Goal: Task Accomplishment & Management: Use online tool/utility

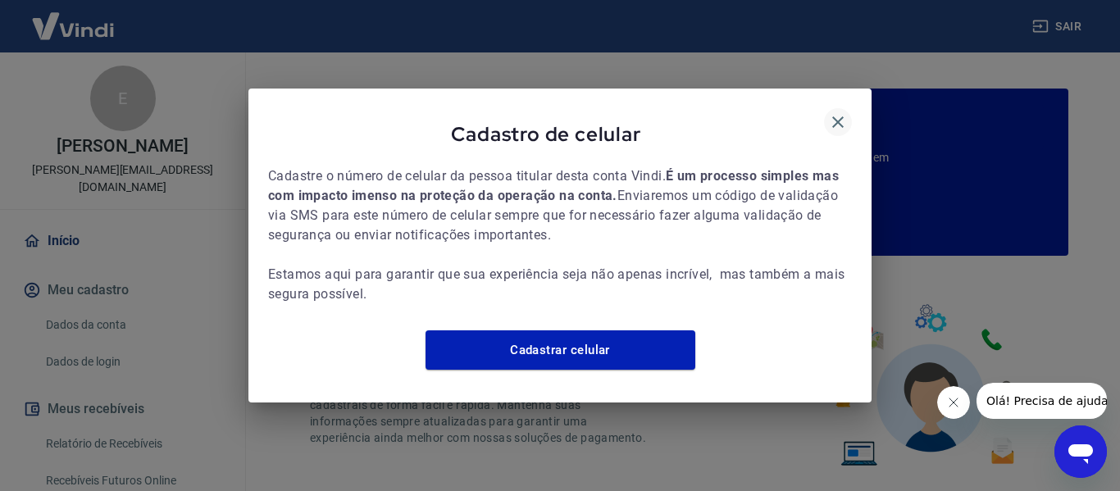
click at [837, 116] on icon "button" at bounding box center [838, 122] width 20 height 20
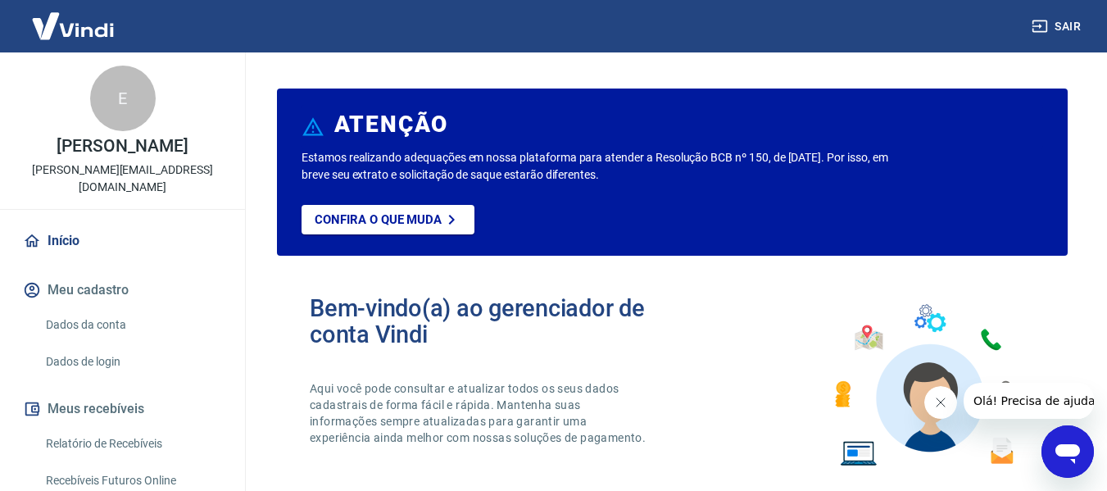
click at [69, 223] on link "Início" at bounding box center [123, 241] width 206 height 36
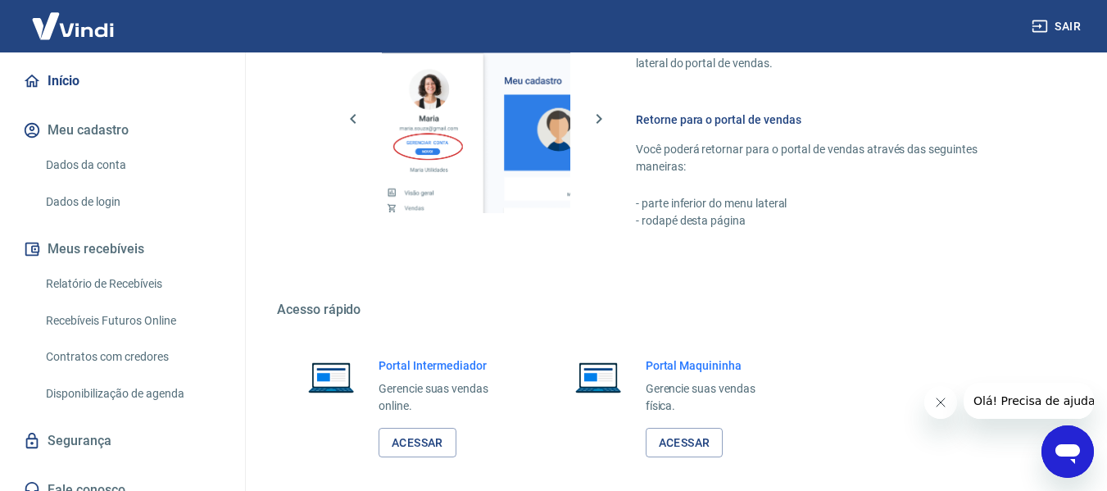
scroll to position [1024, 0]
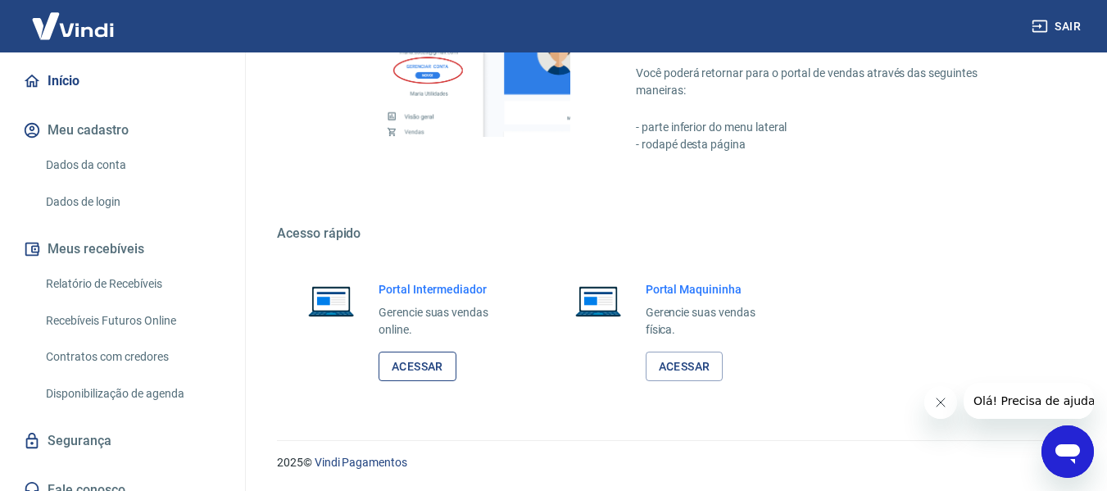
click at [417, 370] on link "Acessar" at bounding box center [418, 367] width 78 height 30
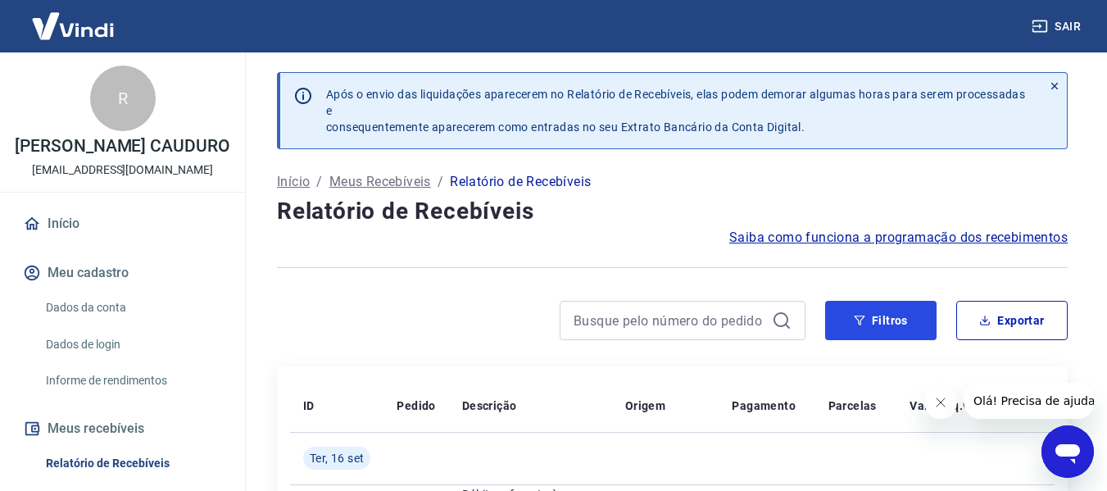
drag, startPoint x: 854, startPoint y: 320, endPoint x: 752, endPoint y: 300, distance: 104.3
click at [854, 320] on icon "button" at bounding box center [859, 320] width 11 height 11
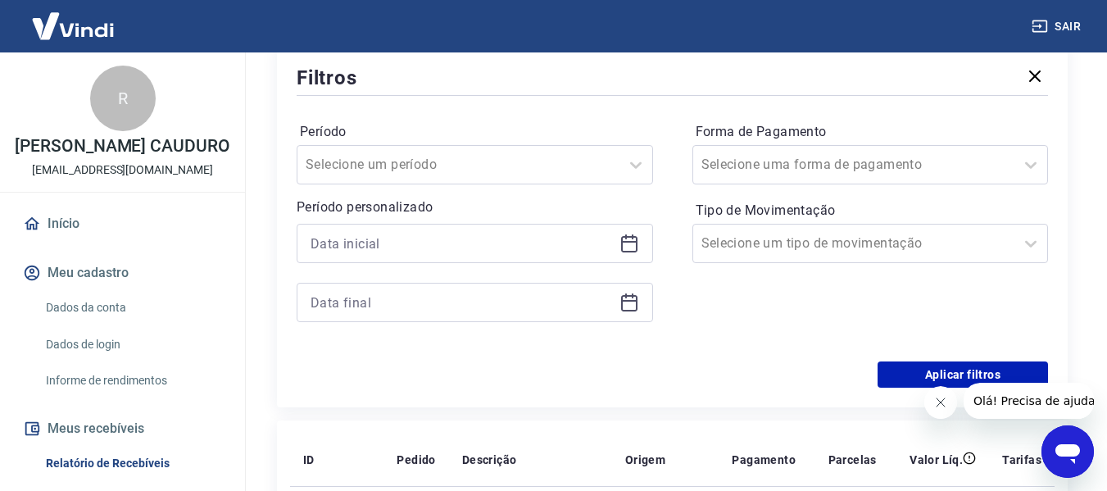
scroll to position [328, 0]
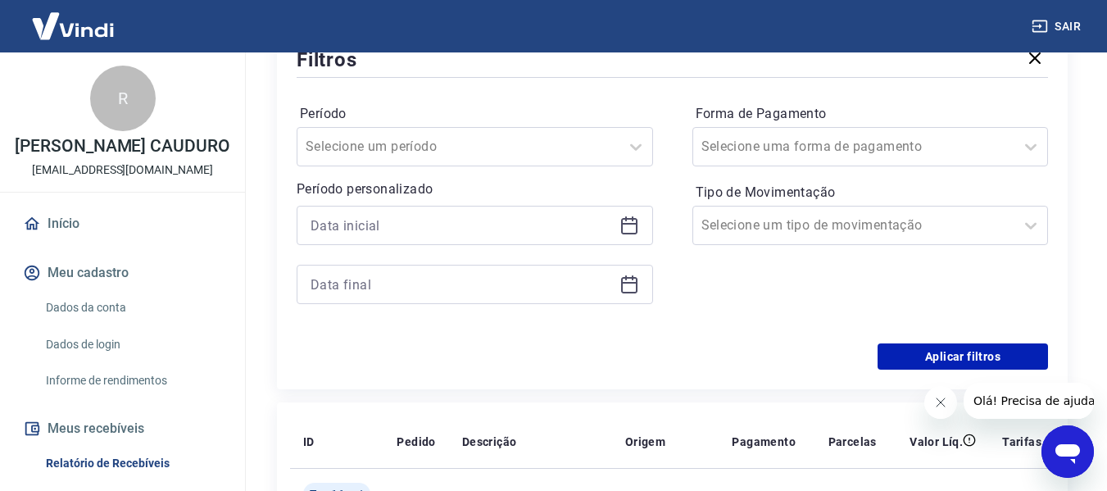
click at [627, 220] on icon at bounding box center [630, 226] width 20 height 20
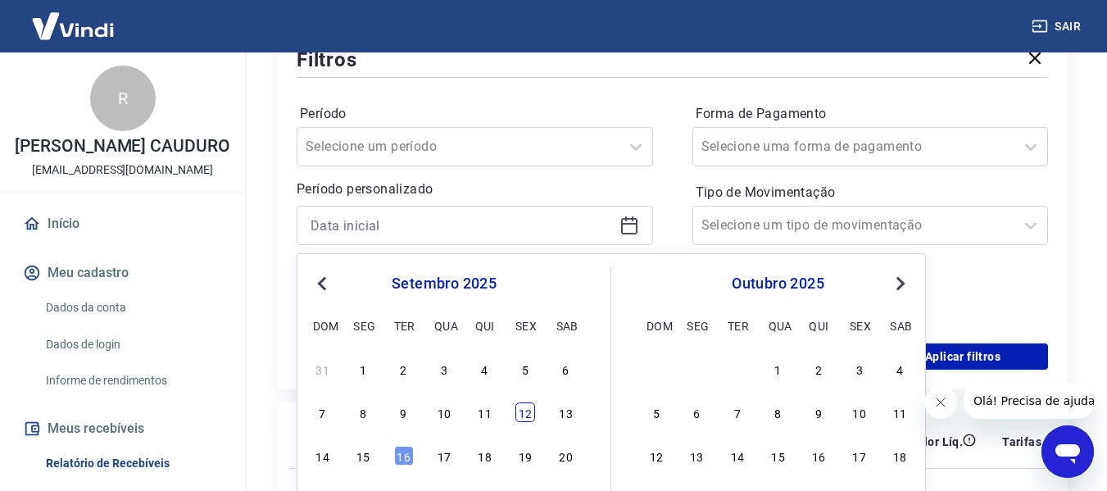
click at [522, 415] on div "12" at bounding box center [526, 412] width 20 height 20
type input "[DATE]"
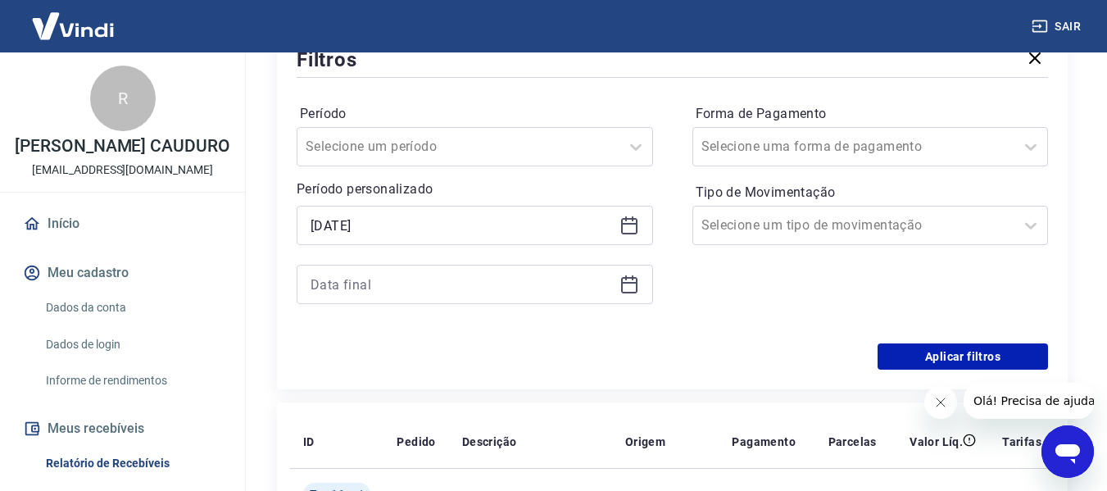
click at [633, 285] on icon at bounding box center [630, 285] width 20 height 20
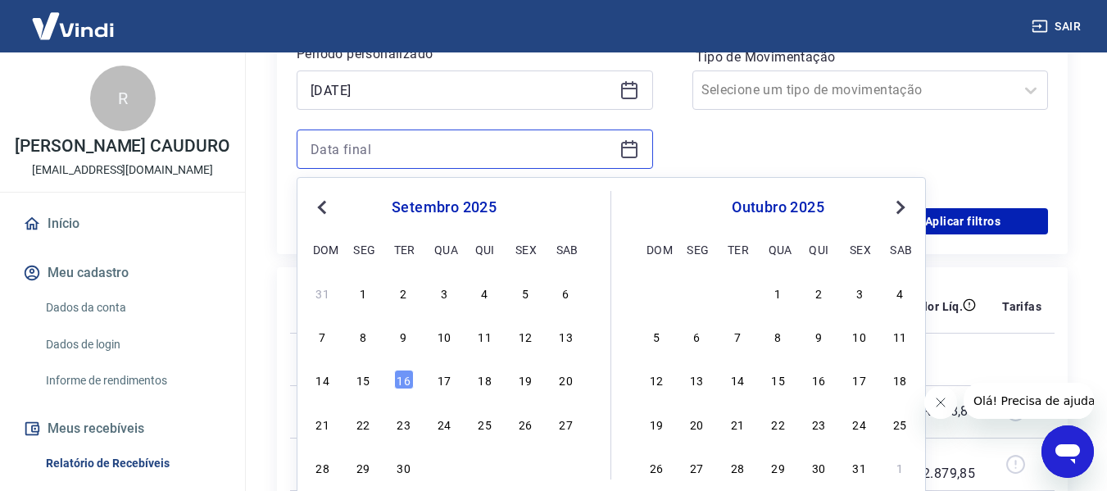
scroll to position [492, 0]
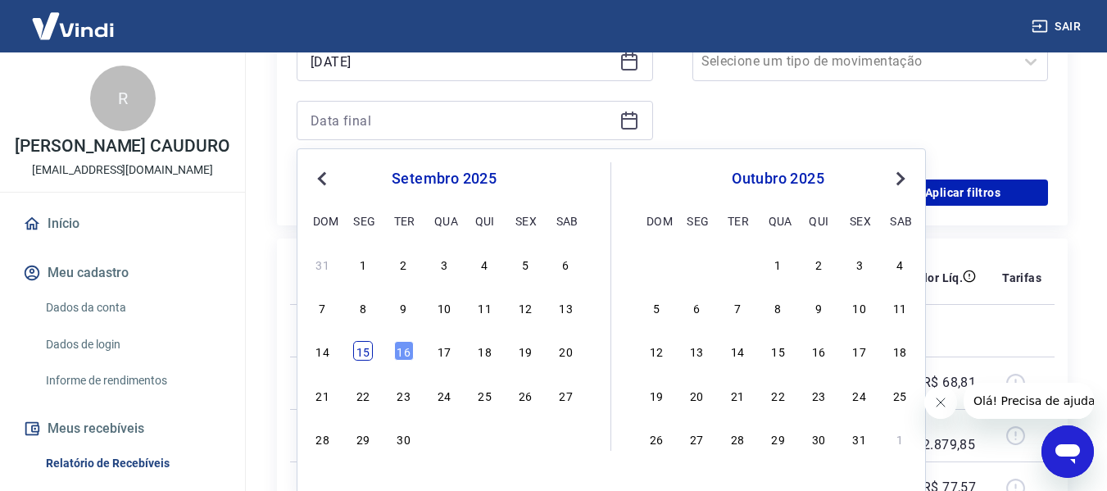
click at [365, 358] on div "15" at bounding box center [363, 351] width 20 height 20
type input "[DATE]"
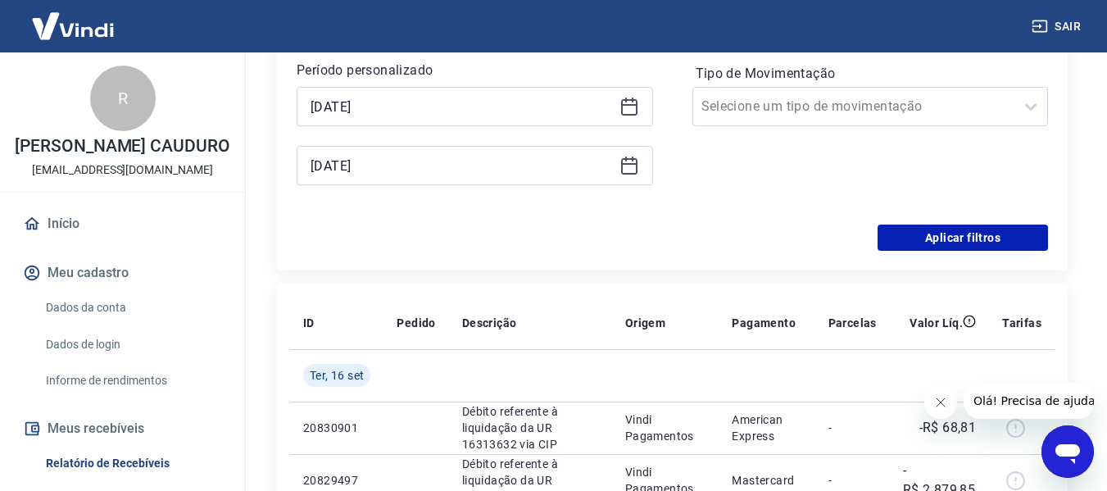
scroll to position [410, 0]
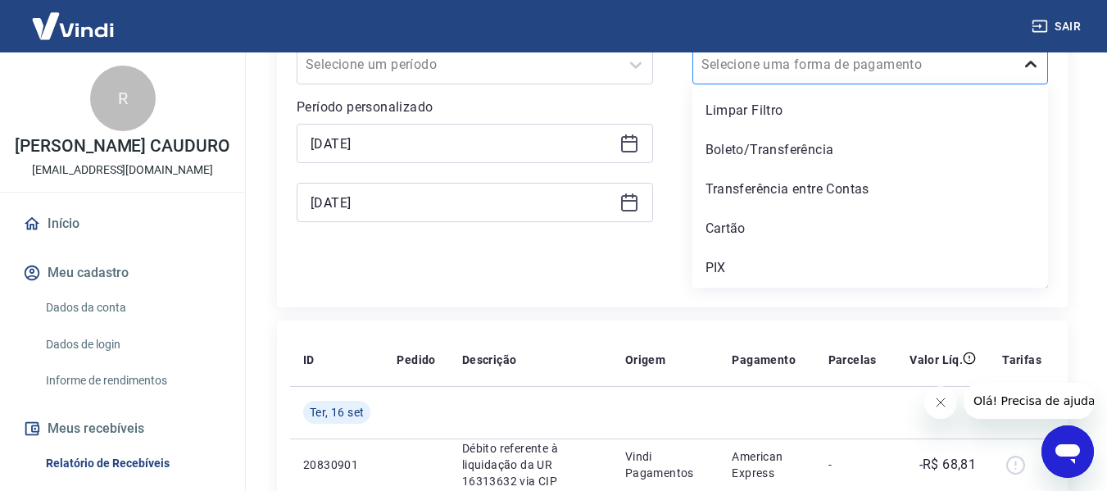
click at [1033, 57] on icon at bounding box center [1031, 65] width 20 height 20
click at [766, 268] on div "PIX" at bounding box center [871, 268] width 357 height 33
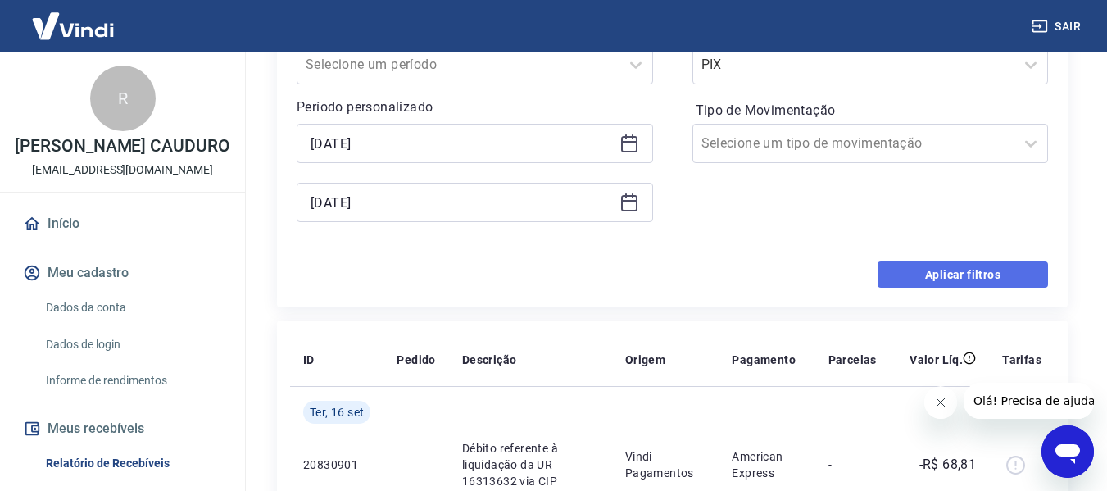
click at [953, 275] on button "Aplicar filtros" at bounding box center [963, 274] width 170 height 26
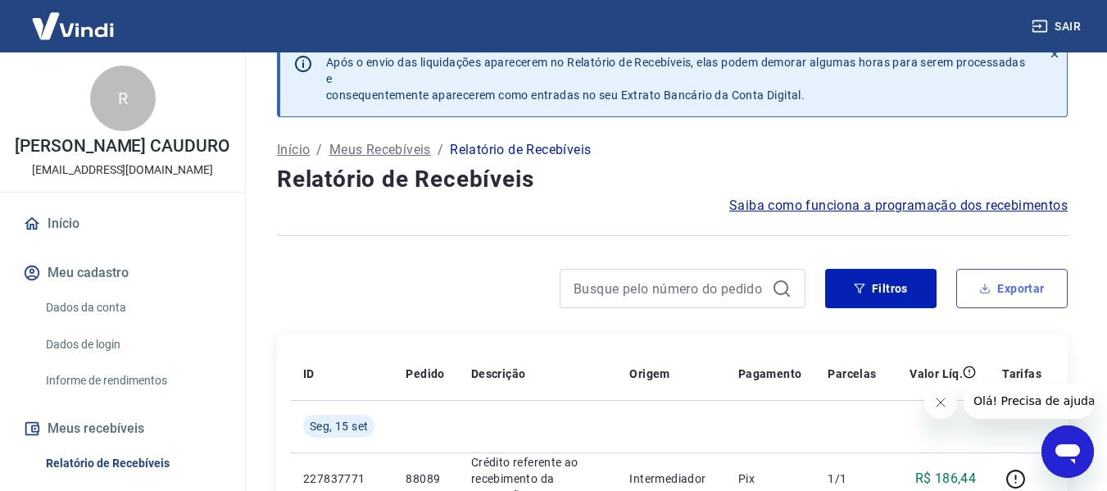
scroll to position [3, 0]
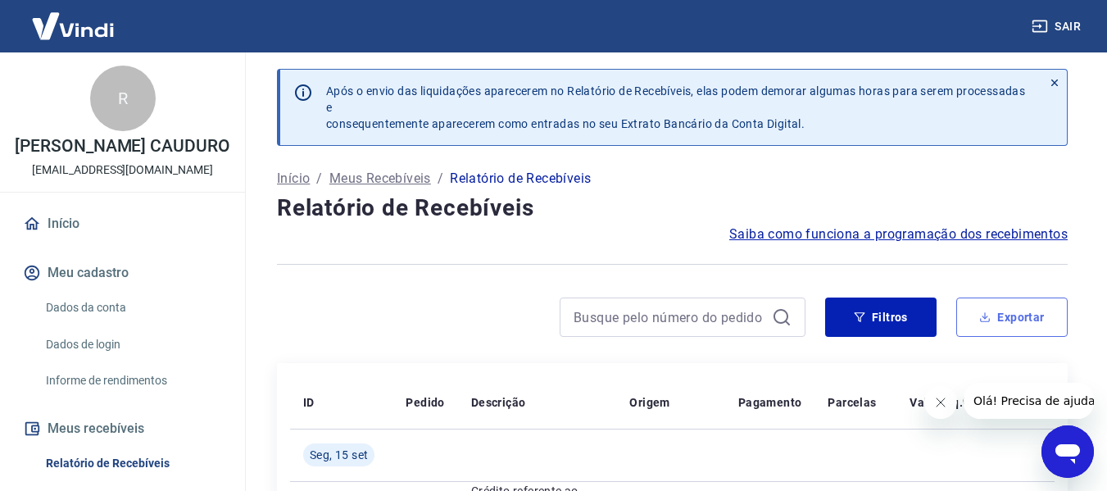
click at [988, 316] on icon "button" at bounding box center [986, 317] width 6 height 3
type input "[DATE]"
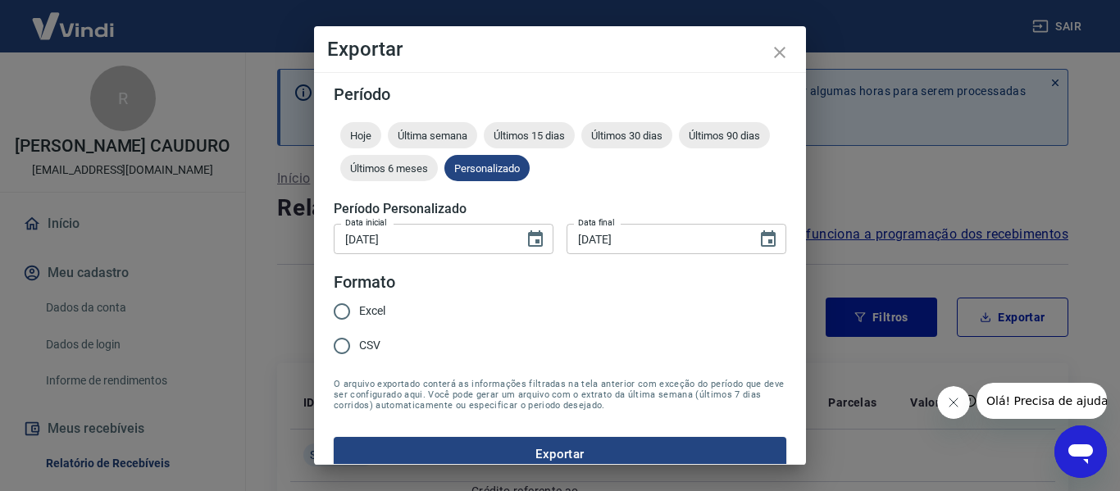
click at [361, 314] on span "Excel" at bounding box center [372, 310] width 26 height 17
click at [359, 314] on input "Excel" at bounding box center [342, 311] width 34 height 34
radio input "true"
click at [555, 447] on button "Exportar" at bounding box center [560, 454] width 452 height 34
